Goal: Use online tool/utility: Utilize a website feature to perform a specific function

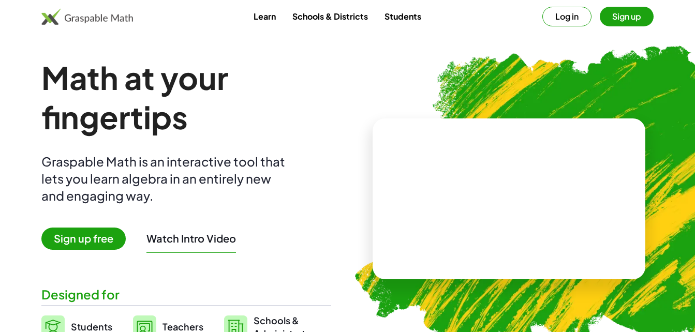
click at [95, 247] on span "Sign up free" at bounding box center [83, 239] width 84 height 22
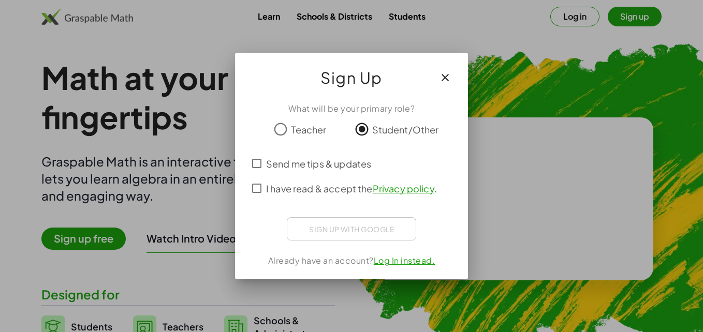
click at [317, 190] on span "I have read & accept the Privacy policy ." at bounding box center [351, 189] width 171 height 14
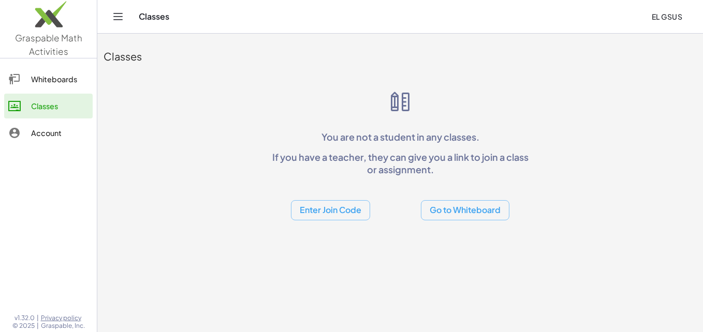
click at [447, 215] on button "Go to Whiteboard" at bounding box center [465, 210] width 88 height 20
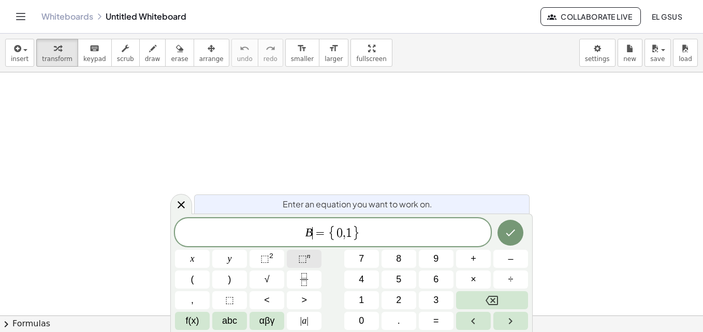
click at [299, 258] on span "⬚" at bounding box center [302, 259] width 9 height 10
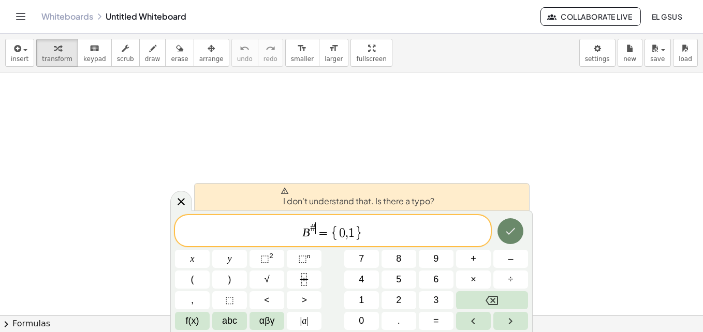
click at [509, 235] on icon "Done" at bounding box center [510, 231] width 12 height 12
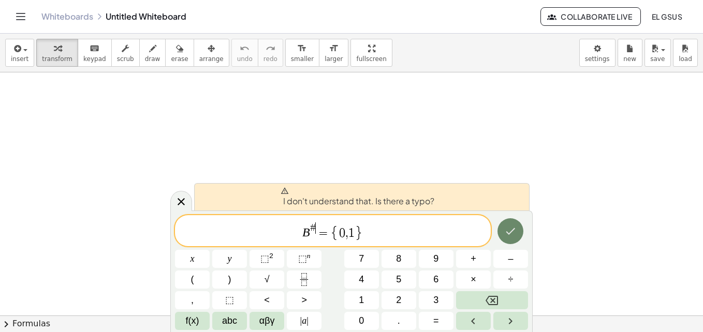
click at [509, 235] on icon "Done" at bounding box center [510, 231] width 12 height 12
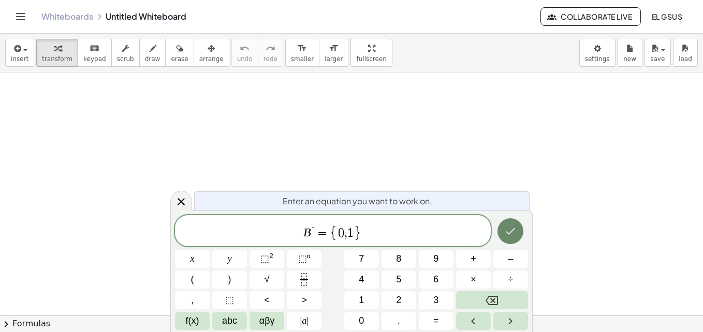
click at [506, 225] on icon "Done" at bounding box center [510, 231] width 12 height 12
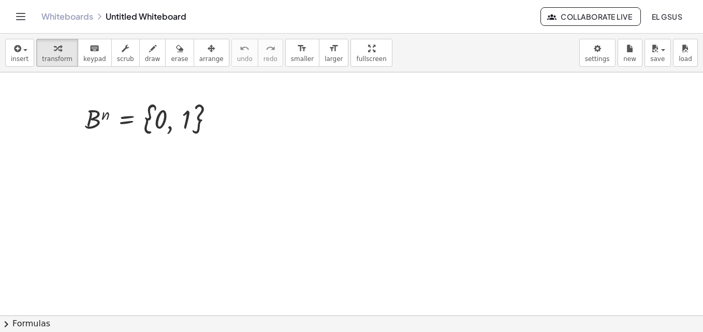
drag, startPoint x: 194, startPoint y: 175, endPoint x: 254, endPoint y: 183, distance: 59.9
drag, startPoint x: 254, startPoint y: 183, endPoint x: 180, endPoint y: 171, distance: 74.4
drag, startPoint x: 180, startPoint y: 171, endPoint x: 173, endPoint y: 180, distance: 11.8
click at [173, 180] on div at bounding box center [351, 315] width 703 height 486
drag, startPoint x: 173, startPoint y: 180, endPoint x: 207, endPoint y: 162, distance: 38.9
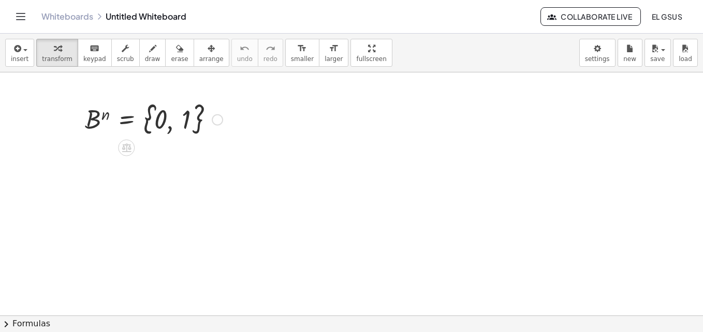
click at [107, 116] on div at bounding box center [154, 118] width 148 height 39
click at [104, 114] on div at bounding box center [154, 118] width 148 height 39
click at [127, 148] on icon at bounding box center [126, 148] width 9 height 9
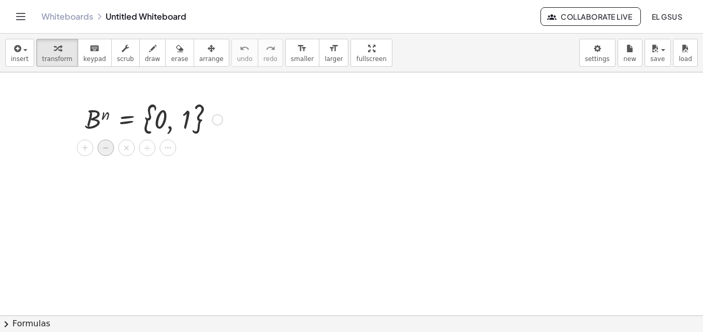
click at [103, 146] on span "−" at bounding box center [105, 148] width 6 height 15
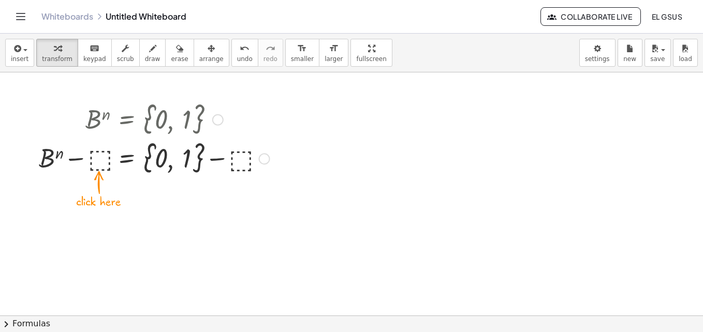
click at [100, 161] on div at bounding box center [154, 158] width 241 height 39
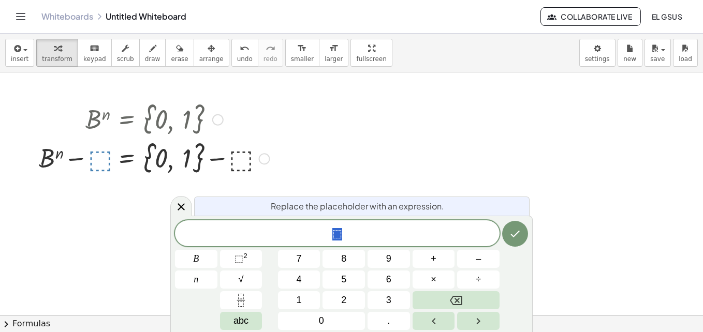
click at [367, 175] on div at bounding box center [351, 315] width 703 height 486
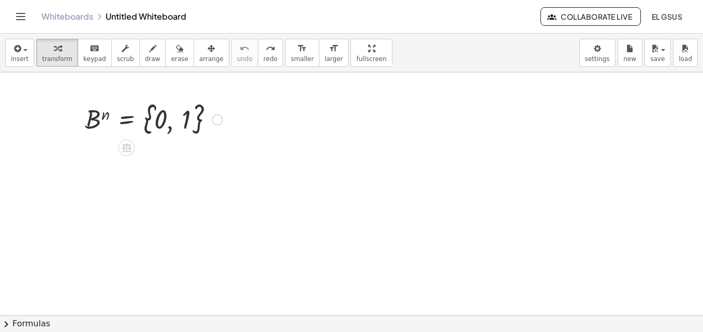
click at [223, 117] on div at bounding box center [154, 118] width 148 height 39
click at [210, 122] on div at bounding box center [154, 118] width 148 height 39
click at [217, 120] on div at bounding box center [217, 119] width 11 height 11
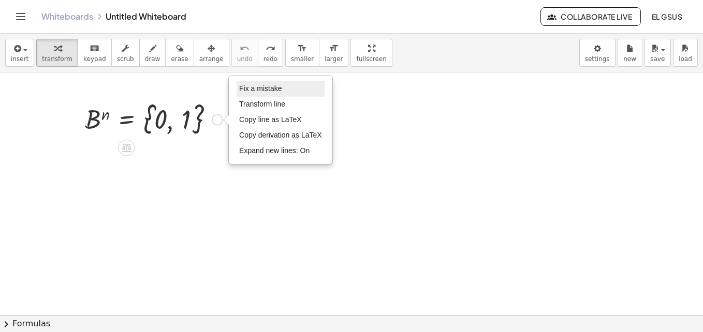
click at [254, 89] on span "Fix a mistake" at bounding box center [260, 88] width 42 height 8
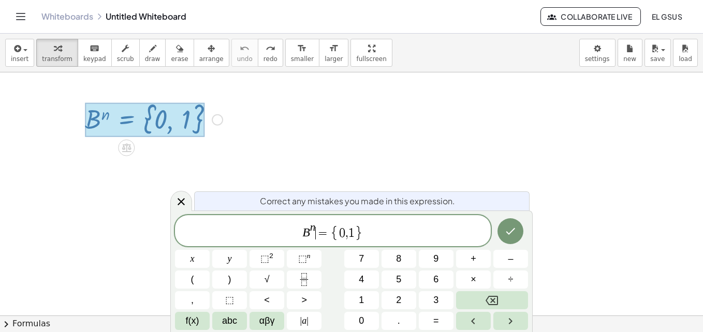
click at [319, 218] on div "* B n ​ = { 0 , 1 }" at bounding box center [333, 230] width 316 height 31
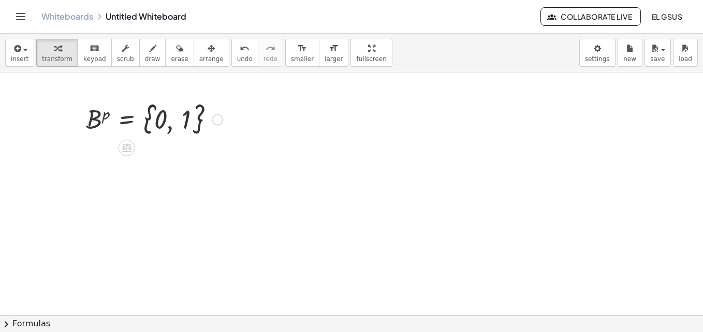
click at [180, 124] on div at bounding box center [154, 118] width 147 height 39
click at [125, 154] on div at bounding box center [126, 148] width 17 height 17
click at [126, 145] on span "×" at bounding box center [127, 148] width 6 height 15
click at [126, 145] on icon at bounding box center [126, 148] width 9 height 9
click at [163, 146] on icon at bounding box center [167, 147] width 9 height 9
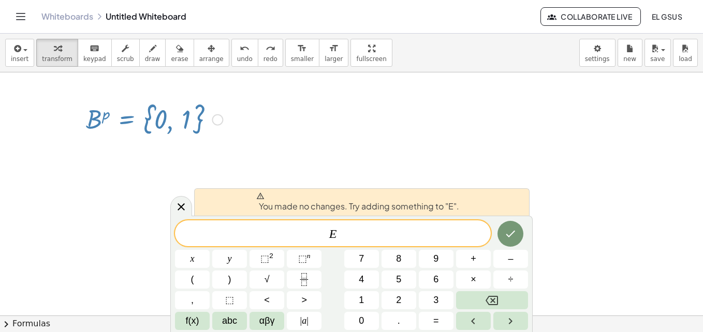
click at [196, 205] on div "You made no changes. Try adding something to "E"." at bounding box center [361, 201] width 335 height 27
click at [275, 257] on button "⬚ 2" at bounding box center [266, 259] width 35 height 18
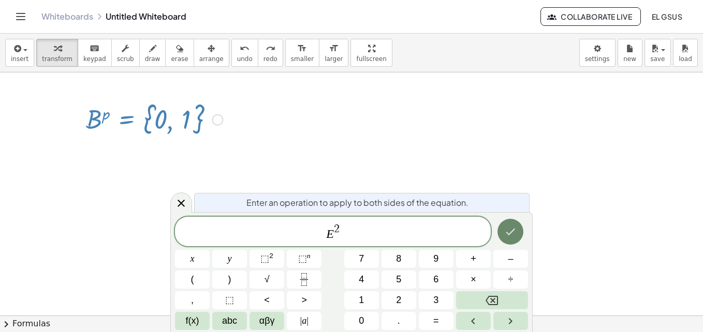
click at [507, 240] on button "Done" at bounding box center [510, 232] width 26 height 26
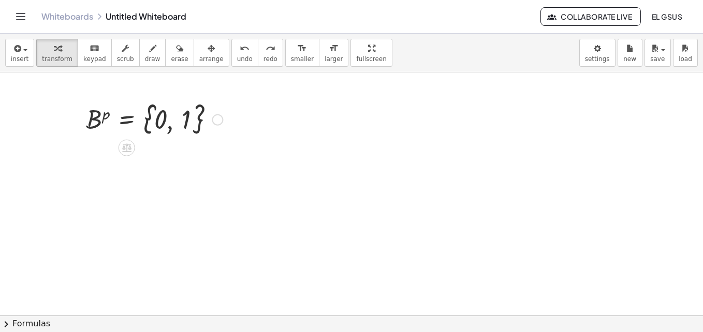
click at [215, 121] on div at bounding box center [217, 119] width 11 height 11
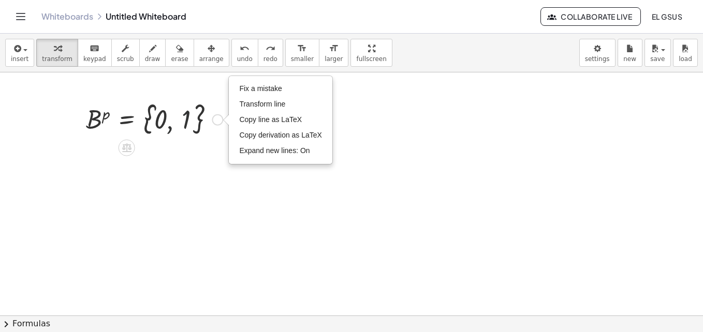
click at [180, 125] on div at bounding box center [154, 118] width 147 height 39
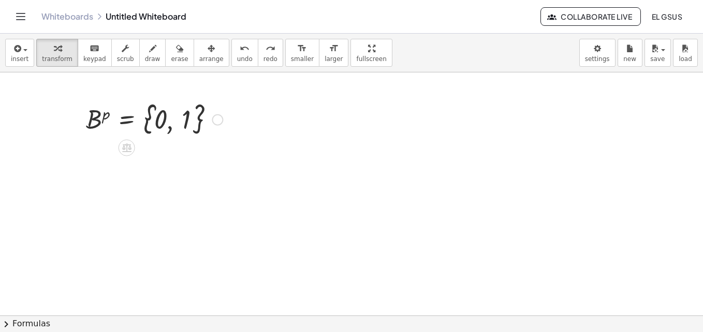
click at [196, 122] on div at bounding box center [154, 118] width 147 height 39
click at [195, 122] on div at bounding box center [154, 118] width 147 height 39
drag, startPoint x: 155, startPoint y: 122, endPoint x: 156, endPoint y: 117, distance: 5.3
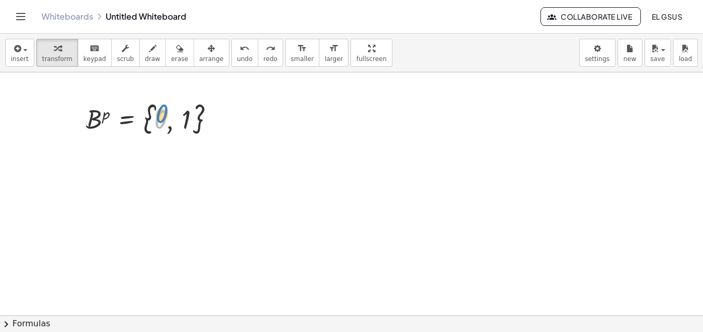
click at [156, 117] on div at bounding box center [154, 118] width 147 height 39
drag, startPoint x: 187, startPoint y: 106, endPoint x: 177, endPoint y: 114, distance: 12.9
click at [177, 114] on div at bounding box center [154, 118] width 147 height 39
click at [213, 117] on div "Fix a mistake Transform line Copy line as LaTeX Copy derivation as LaTeX Expand…" at bounding box center [217, 119] width 11 height 11
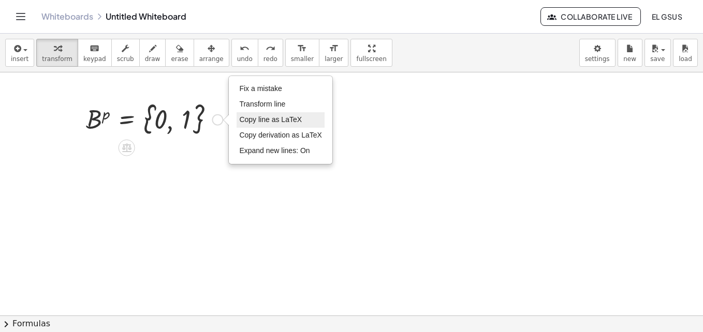
click at [264, 120] on span "Copy line as LaTeX" at bounding box center [270, 119] width 63 height 8
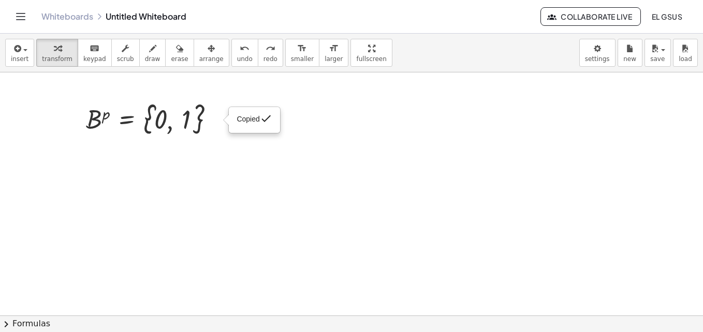
drag, startPoint x: 209, startPoint y: 160, endPoint x: 203, endPoint y: 162, distance: 5.4
click at [203, 162] on div at bounding box center [351, 315] width 703 height 486
click at [151, 173] on div at bounding box center [351, 315] width 703 height 486
click at [14, 54] on icon "button" at bounding box center [16, 48] width 9 height 12
